Goal: Transaction & Acquisition: Obtain resource

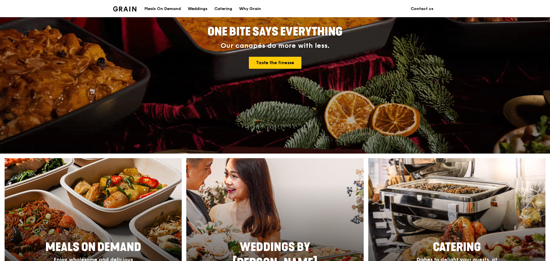
scroll to position [201, 0]
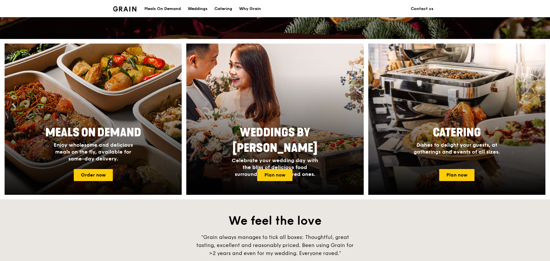
click at [96, 137] on span "Meals On Demand" at bounding box center [93, 133] width 96 height 14
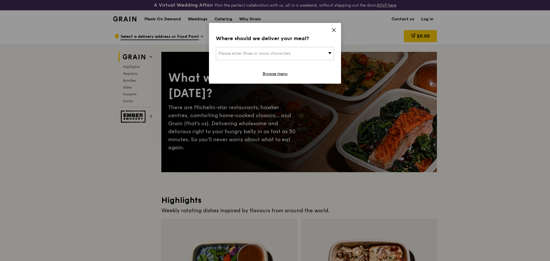
click at [329, 53] on icon at bounding box center [330, 53] width 4 height 2
click at [333, 32] on icon at bounding box center [333, 30] width 5 height 5
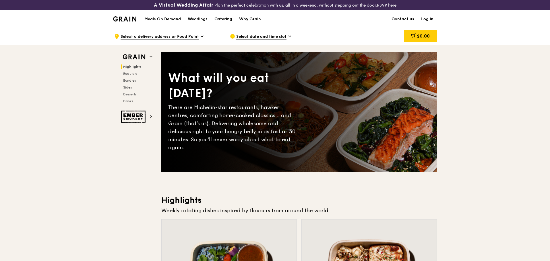
click at [188, 36] on span "Select a delivery address or Food Point" at bounding box center [159, 37] width 78 height 6
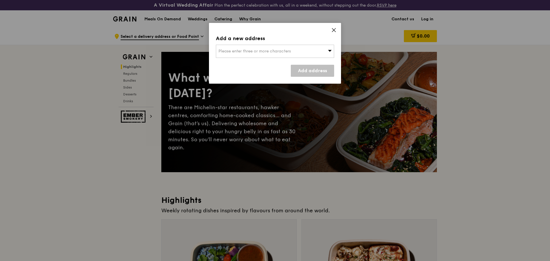
click at [329, 50] on icon at bounding box center [330, 50] width 4 height 4
click at [332, 30] on icon at bounding box center [333, 30] width 5 height 5
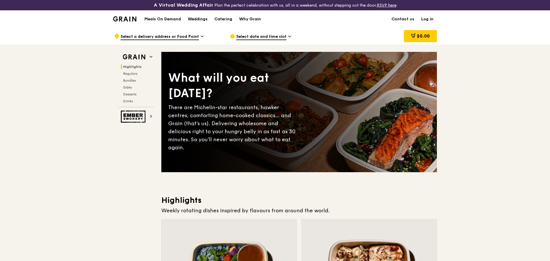
click at [168, 19] on h1 "Meals On Demand" at bounding box center [162, 19] width 36 height 6
click at [149, 117] on h2 "Ember Smokery" at bounding box center [135, 117] width 35 height 12
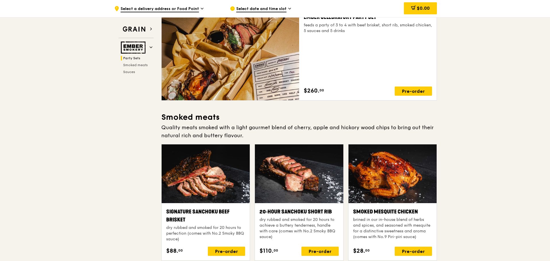
scroll to position [29, 0]
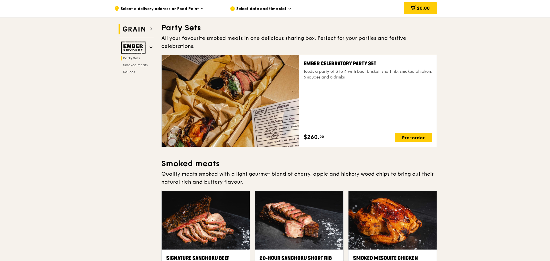
click at [135, 28] on img at bounding box center [134, 29] width 26 height 10
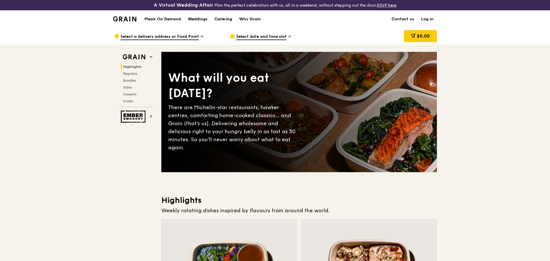
click at [229, 20] on div "Catering" at bounding box center [223, 19] width 18 height 17
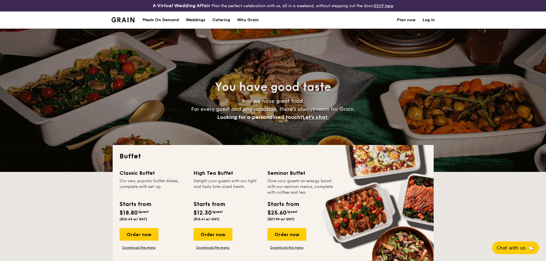
select select
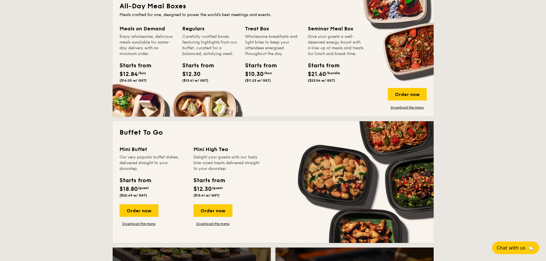
scroll to position [287, 0]
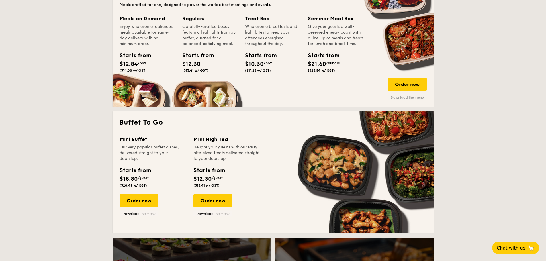
click at [410, 97] on link "Download the menu" at bounding box center [407, 97] width 39 height 5
